Goal: Navigation & Orientation: Find specific page/section

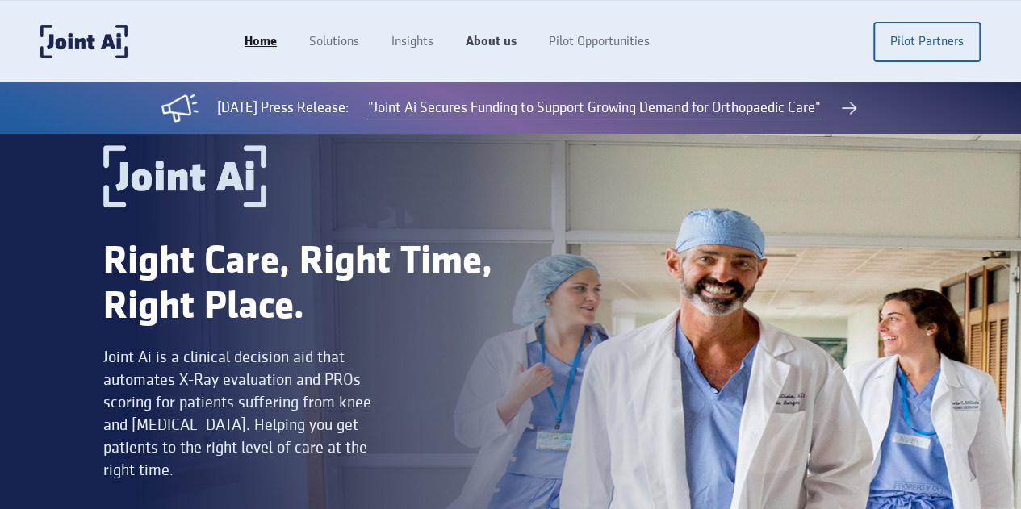
click at [532, 41] on link "About us" at bounding box center [490, 42] width 83 height 31
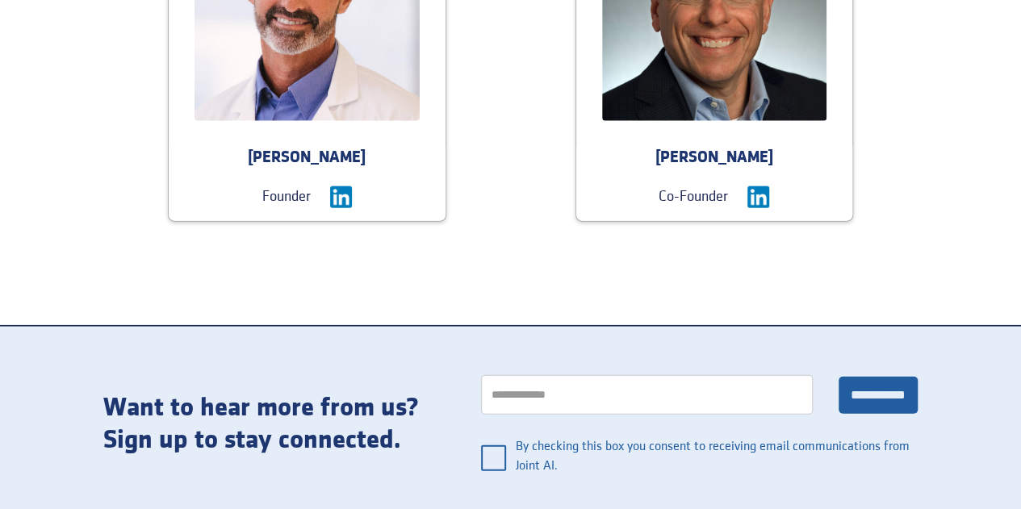
scroll to position [1838, 0]
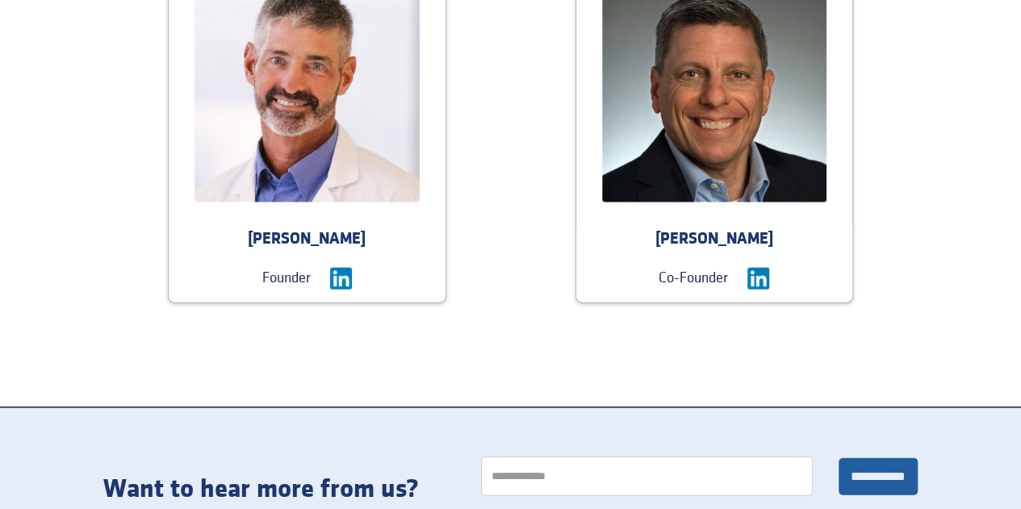
scroll to position [1713, 0]
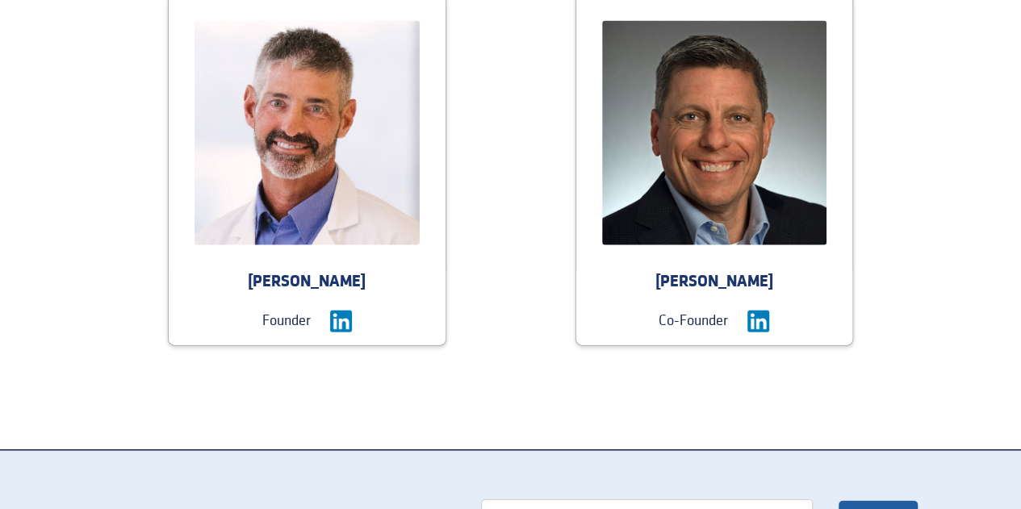
drag, startPoint x: 355, startPoint y: 235, endPoint x: 294, endPoint y: 156, distance: 99.6
click at [294, 156] on img at bounding box center [306, 133] width 225 height 225
click at [681, 173] on div at bounding box center [714, 133] width 277 height 277
click at [747, 311] on img at bounding box center [758, 322] width 22 height 22
click at [352, 311] on img at bounding box center [341, 322] width 22 height 22
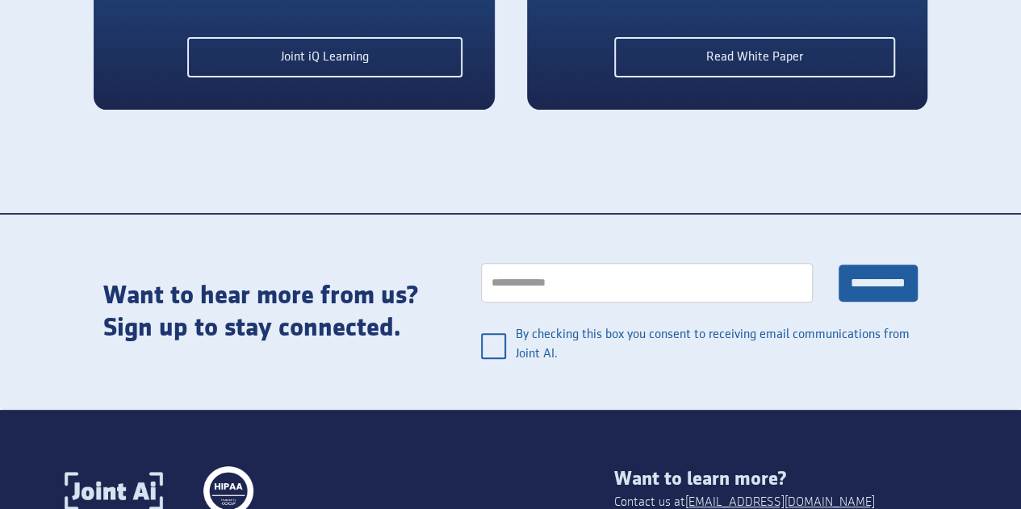
scroll to position [3376, 0]
